Goal: Contribute content: Add original content to the website for others to see

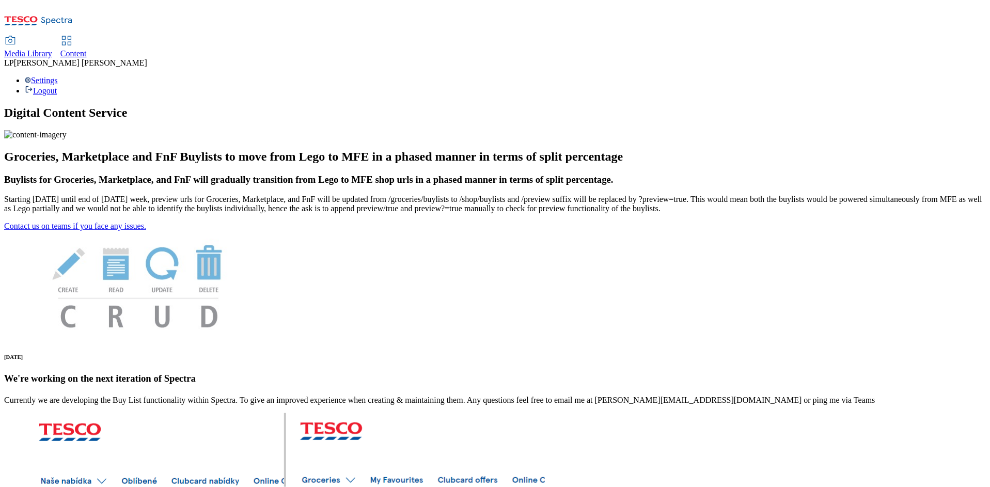
click at [73, 35] on icon at bounding box center [66, 41] width 12 height 12
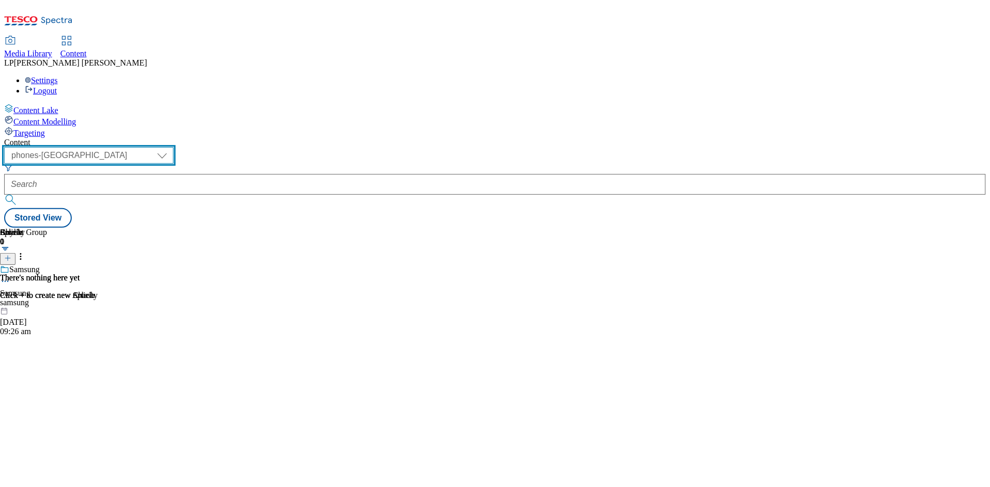
click at [173, 147] on select "dotcom-cz dotcom-hu dotcom-sk fnf-uk ghs-roi ghs-uk group-comms ighs-cz ighs-hu…" at bounding box center [88, 155] width 169 height 17
select select "ghs-roi"
click at [134, 147] on select "dotcom-cz dotcom-hu dotcom-sk fnf-uk ghs-roi ghs-uk group-comms ighs-cz ighs-hu…" at bounding box center [88, 155] width 169 height 17
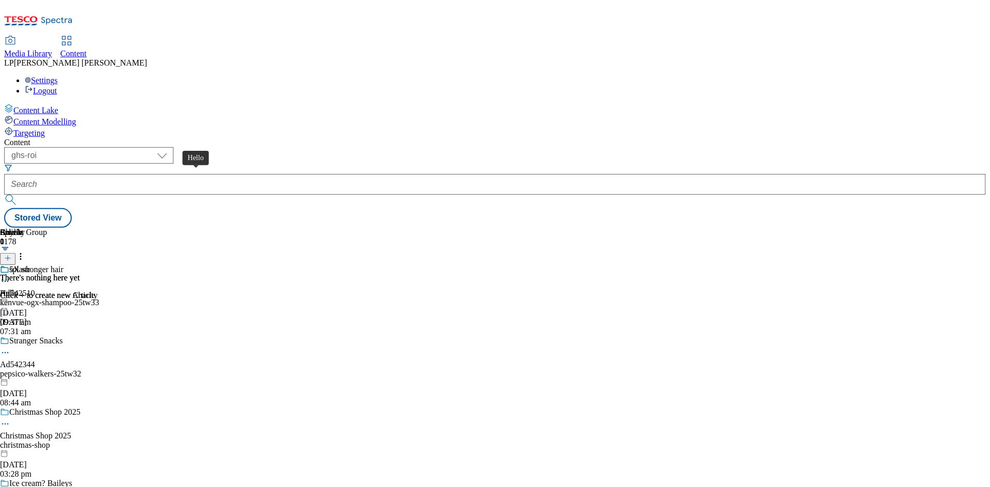
click at [19, 289] on span "Hello" at bounding box center [9, 293] width 19 height 9
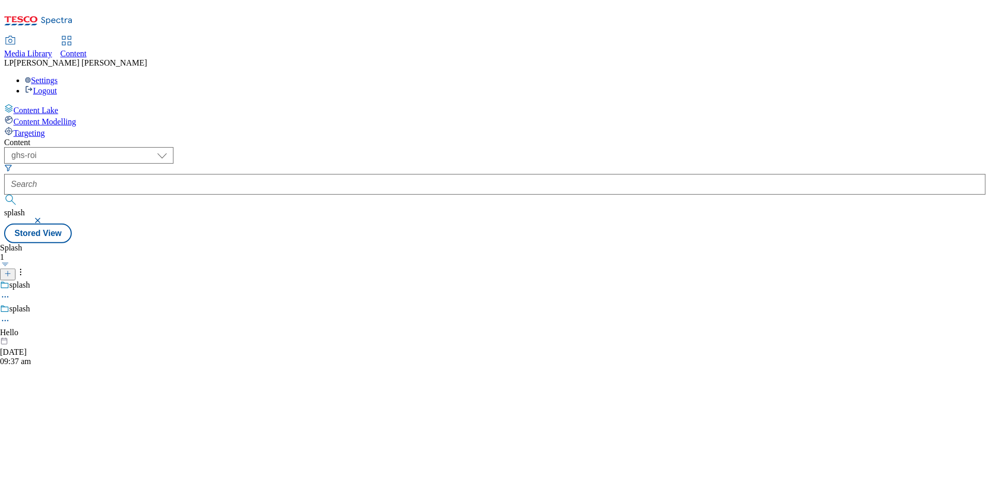
click at [10, 315] on icon at bounding box center [5, 320] width 10 height 10
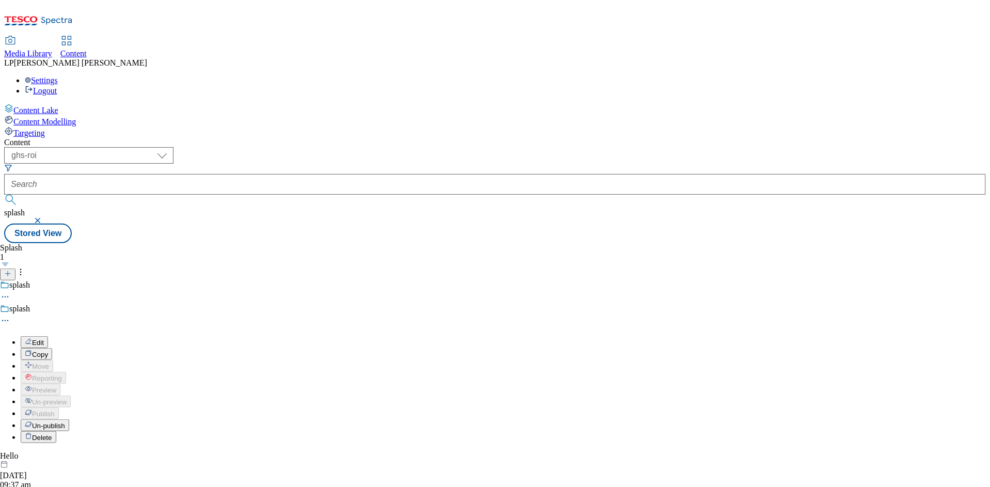
click at [48, 336] on button "Edit" at bounding box center [34, 342] width 27 height 12
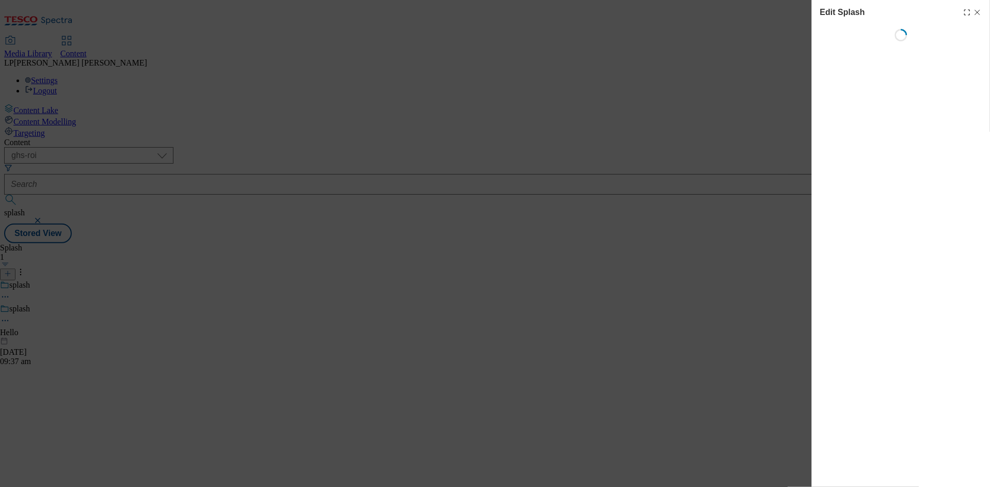
select select "Spring"
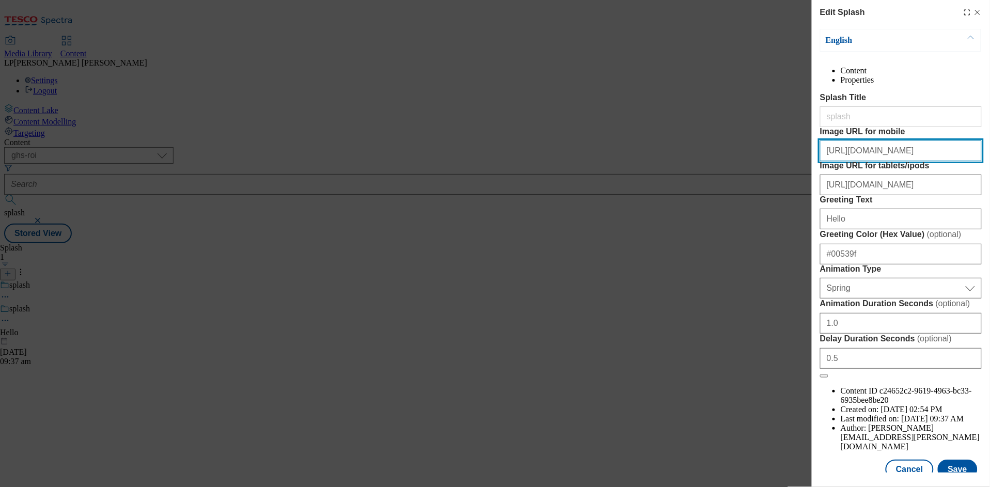
click at [849, 161] on input "https://digitalcontent.api.tesco.com/v2/media/ghs-roi/5c7de2ad-ee19-4a6d-94bc-0…" at bounding box center [901, 150] width 162 height 21
paste input "f24f1e8b-bdfd-4367-8a83-2c576db7c5e9/ROI_Splashscreen_Mobile_Strong+Roots"
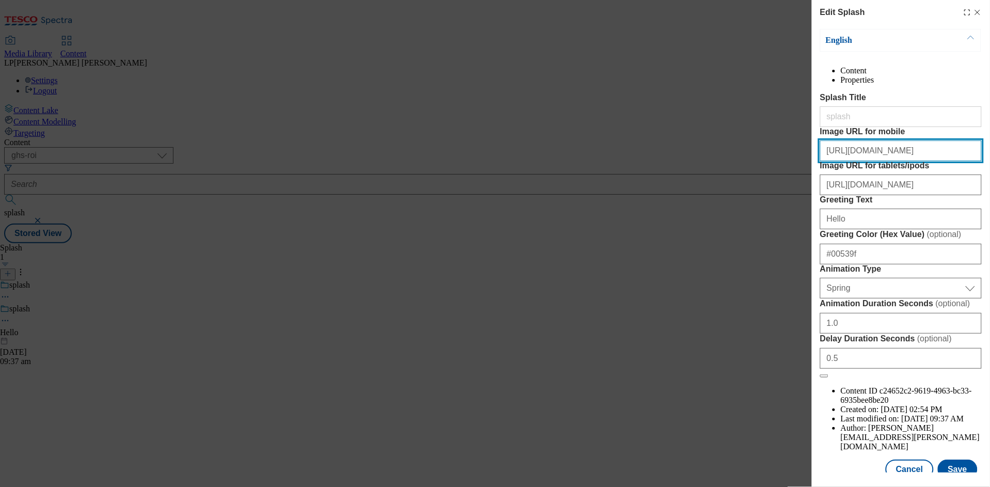
type input "https://digitalcontent.api.tesco.com/v2/media/ghs-roi/f24f1e8b-bdfd-4367-8a83-2…"
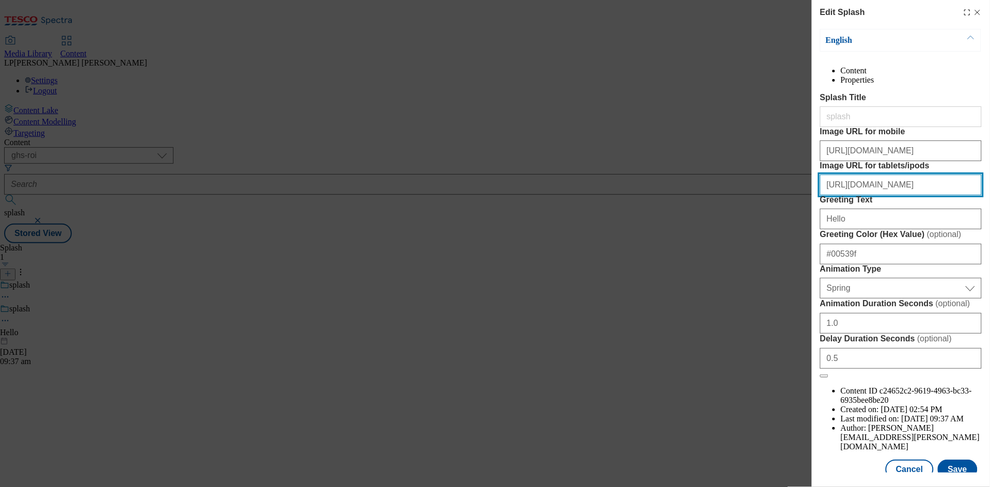
click at [868, 195] on input "https://digitalcontent.api.tesco.com/v2/media/ghs-roi/571a7123-039a-4bc1-8494-6…" at bounding box center [901, 185] width 162 height 21
paste input "3d6256f6-b048-4344-adbc-e20be0210878/ROI_Splashscreen_Tablet_Strong+Roots"
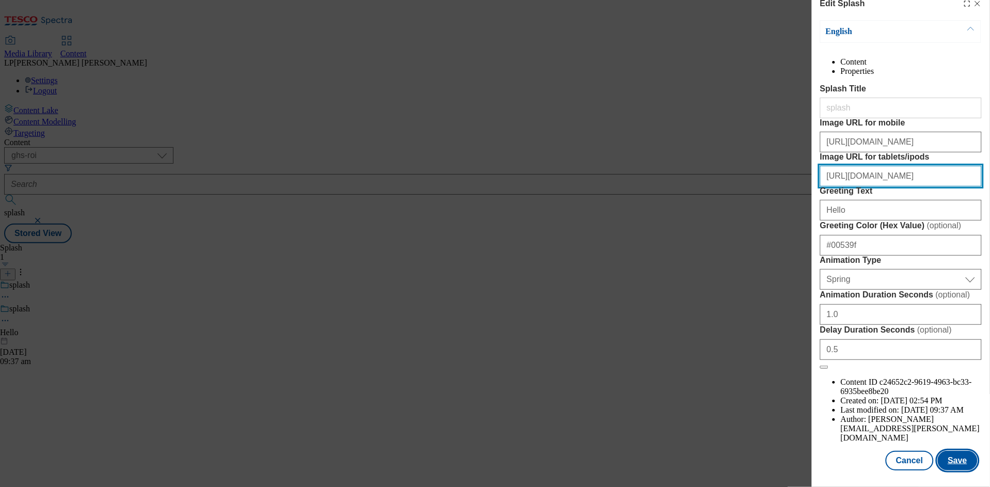
type input "https://digitalcontent.api.tesco.com/v2/media/ghs-roi/3d6256f6-b048-4344-adbc-e…"
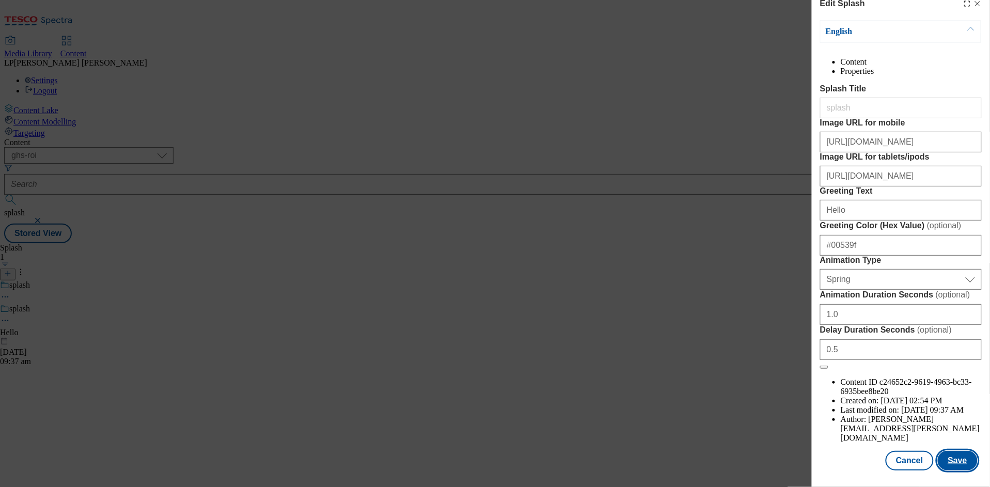
click at [946, 457] on button "Save" at bounding box center [958, 461] width 40 height 20
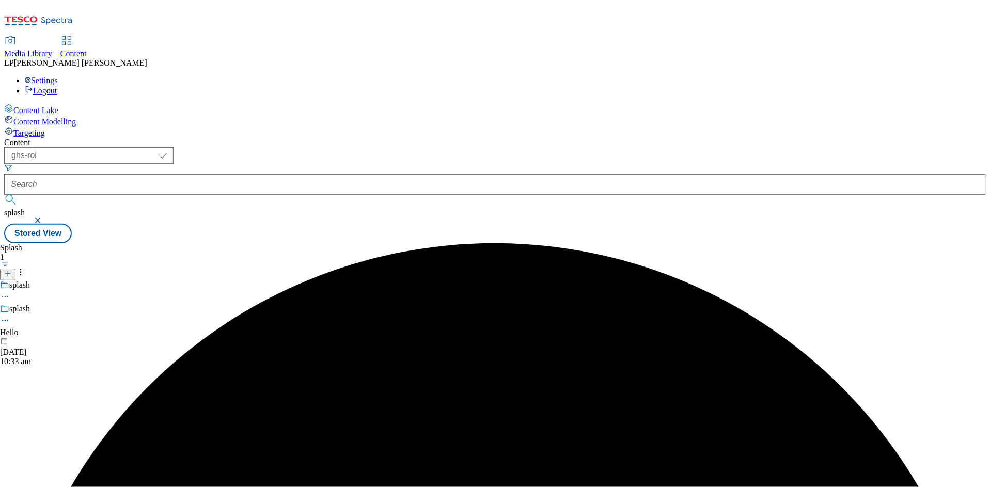
click at [10, 315] on icon at bounding box center [5, 320] width 10 height 10
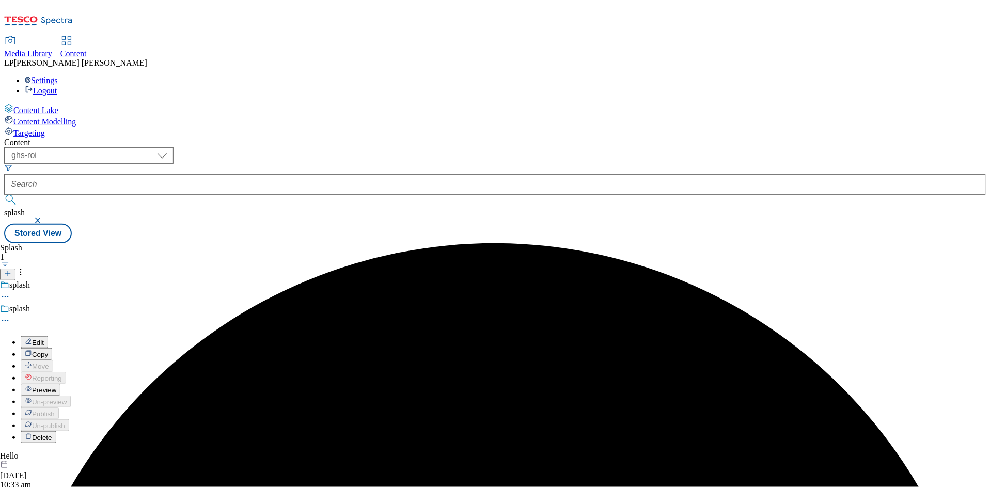
click at [56, 386] on span "Preview" at bounding box center [44, 390] width 24 height 8
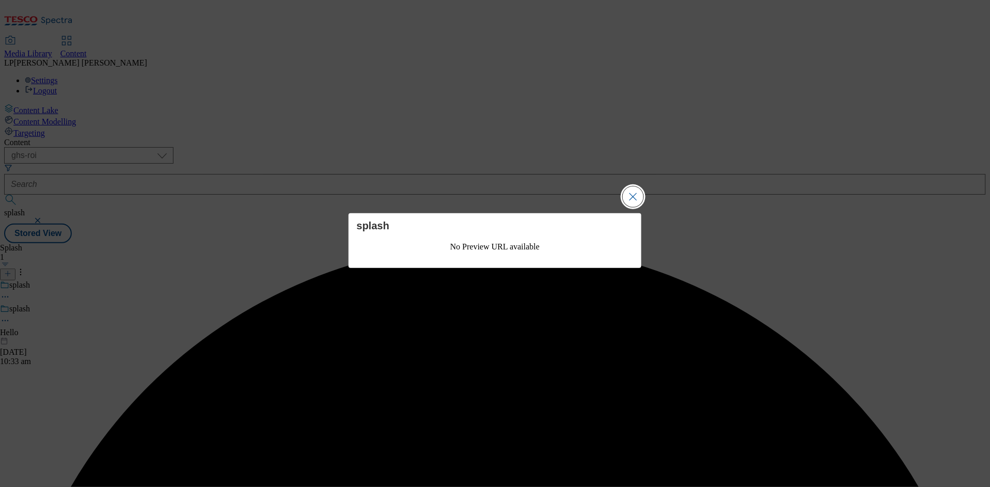
click at [637, 195] on button "Close Modal" at bounding box center [633, 196] width 21 height 21
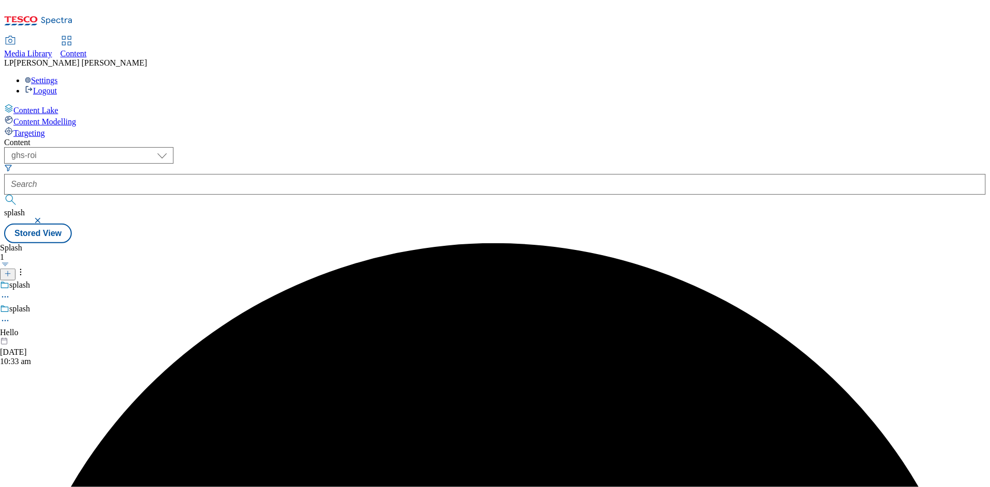
click at [10, 315] on icon at bounding box center [5, 320] width 10 height 10
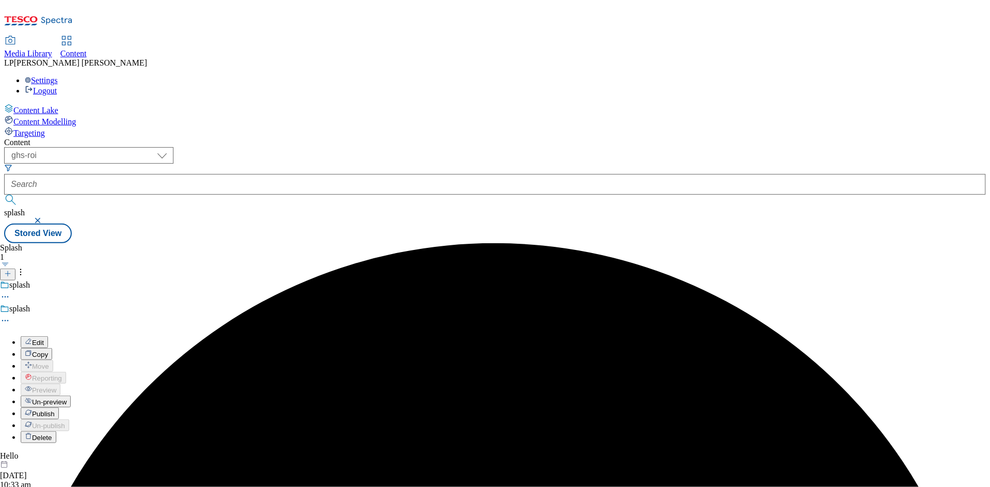
click at [55, 410] on span "Publish" at bounding box center [43, 414] width 23 height 8
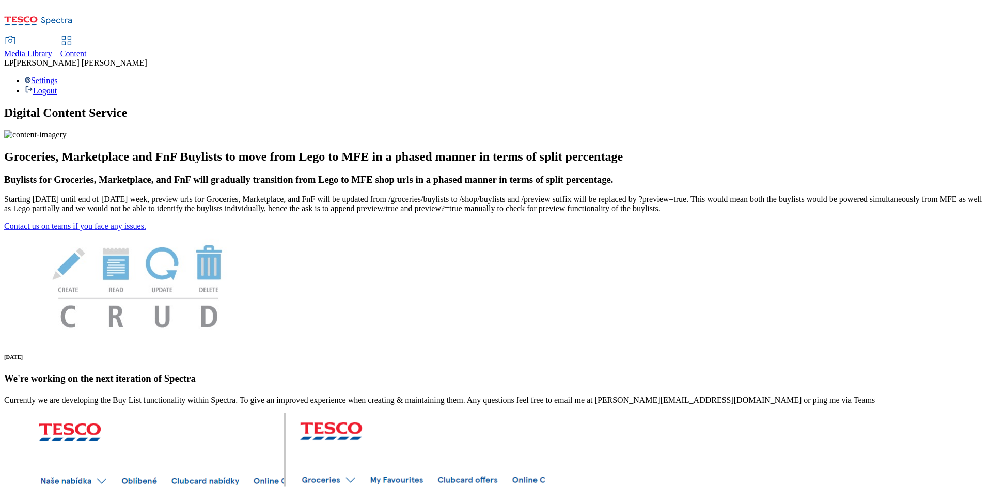
click at [52, 49] on span "Media Library" at bounding box center [28, 53] width 48 height 9
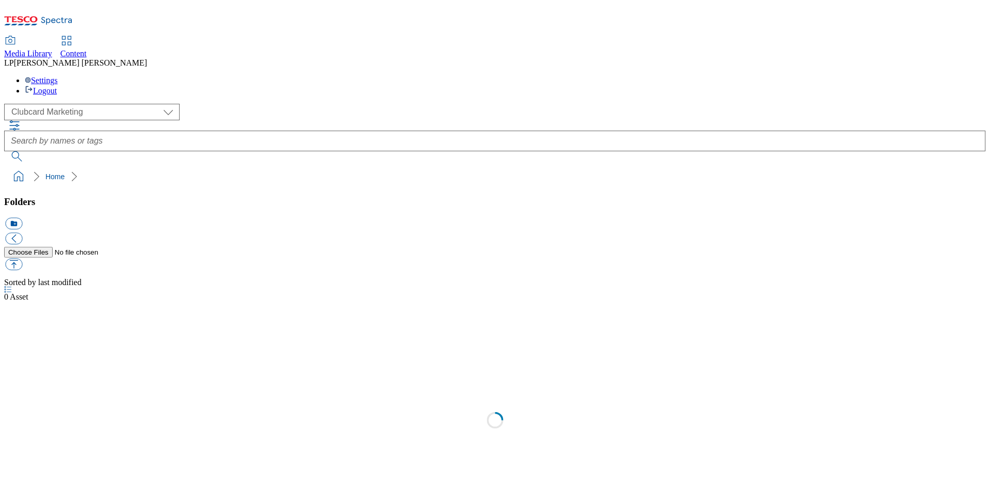
scroll to position [1, 0]
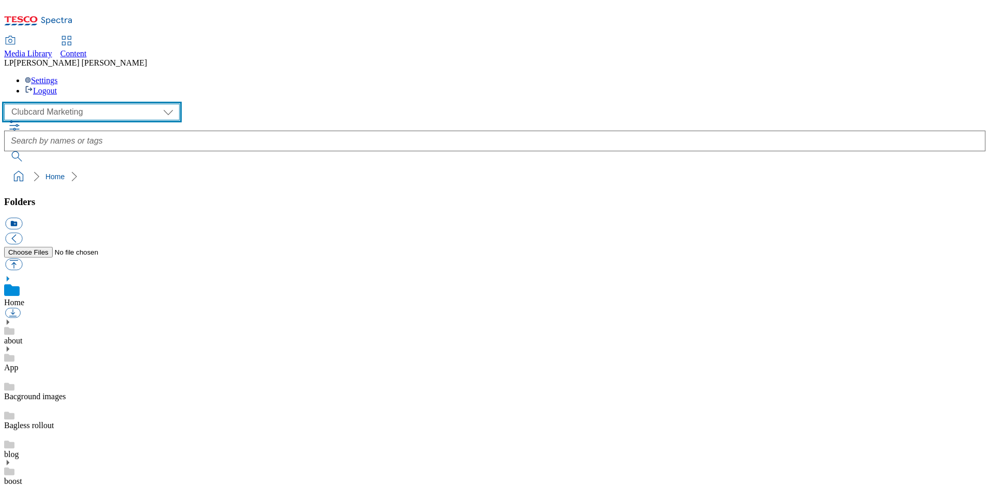
click at [70, 104] on select "Clubcard Marketing Demo Dotcom UK Emails GHS Marketing UK GHS Product UK GHS RO…" at bounding box center [92, 112] width 176 height 17
select select "flare-ghs-roi"
click at [7, 104] on select "Clubcard Marketing Demo Dotcom UK Emails GHS Marketing UK GHS Product UK GHS RO…" at bounding box center [92, 112] width 176 height 17
